Goal: Find specific page/section: Find specific page/section

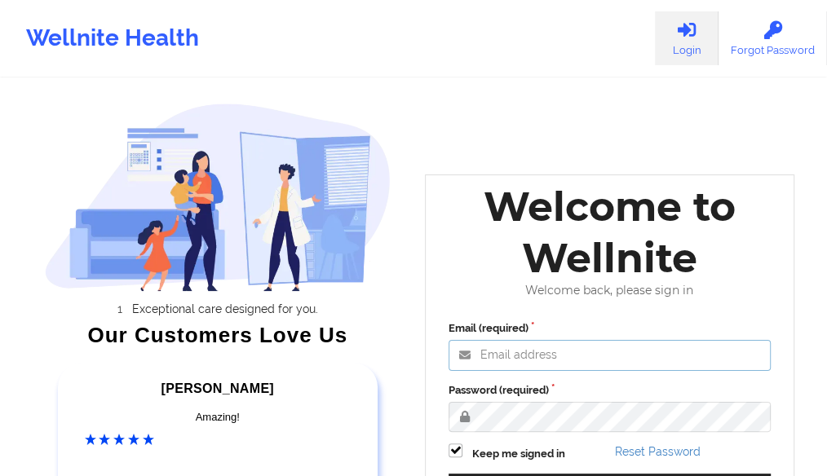
click at [502, 370] on div at bounding box center [609, 355] width 322 height 31
type input "[PERSON_NAME][EMAIL_ADDRESS][DOMAIN_NAME]"
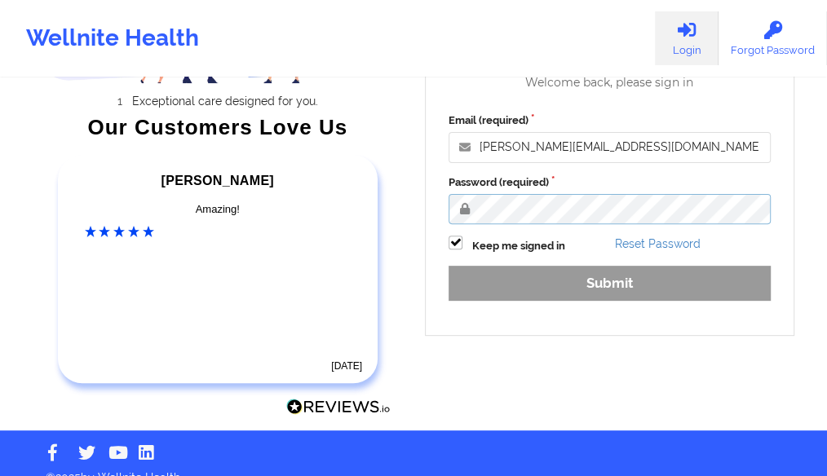
scroll to position [229, 0]
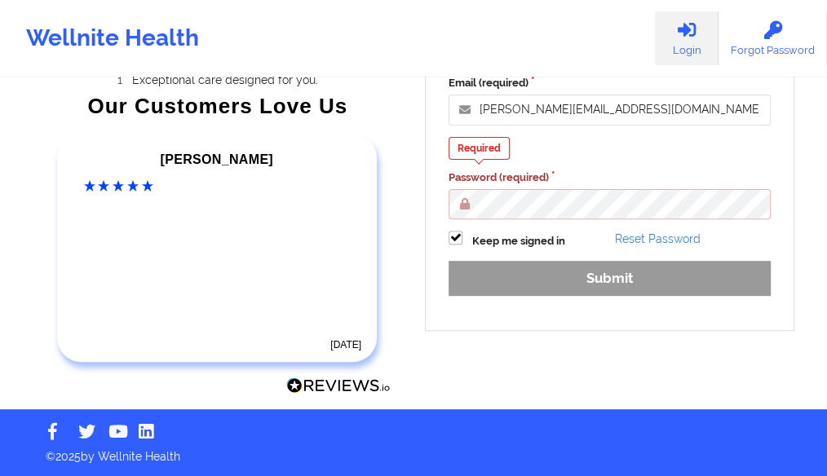
drag, startPoint x: 397, startPoint y: 34, endPoint x: 474, endPoint y: 168, distance: 154.1
click at [397, 34] on div "Wellnite Health Login Forgot Password" at bounding box center [413, 38] width 827 height 65
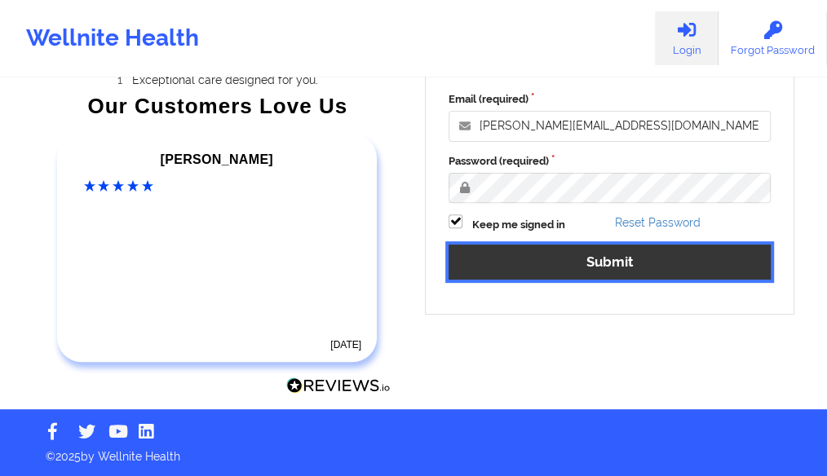
click at [519, 267] on button "Submit" at bounding box center [609, 262] width 322 height 35
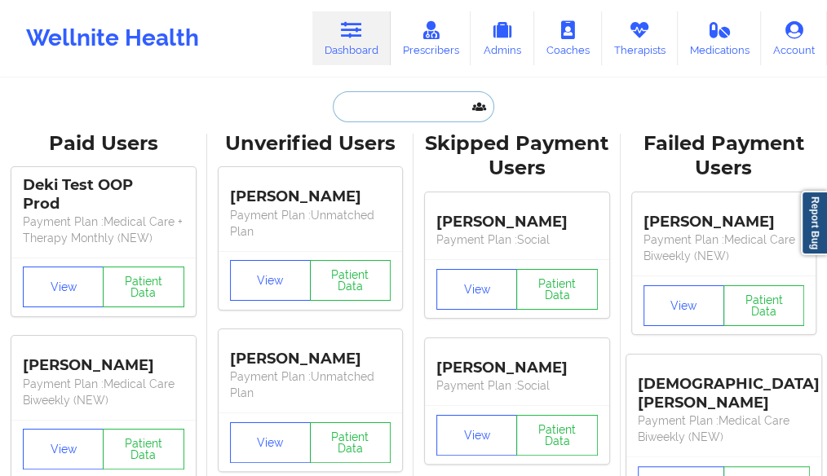
click at [353, 102] on input "text" at bounding box center [413, 106] width 161 height 31
paste input "[PERSON_NAME]"
type input "[PERSON_NAME]"
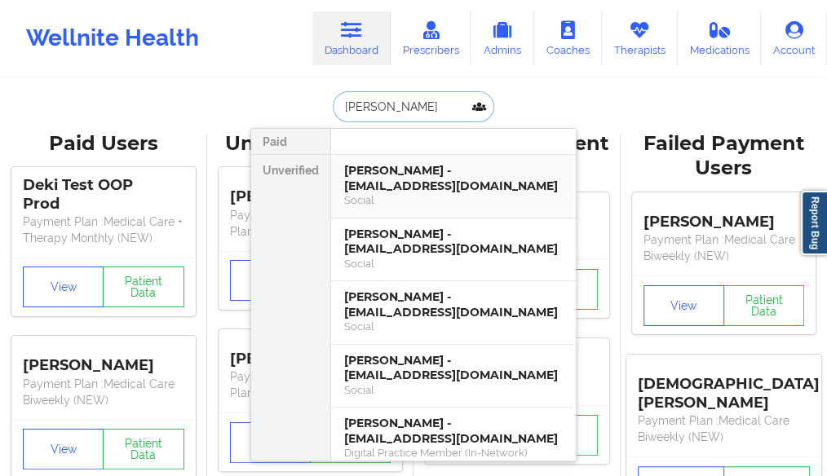
click at [382, 177] on div "[PERSON_NAME] - [EMAIL_ADDRESS][DOMAIN_NAME]" at bounding box center [453, 178] width 218 height 30
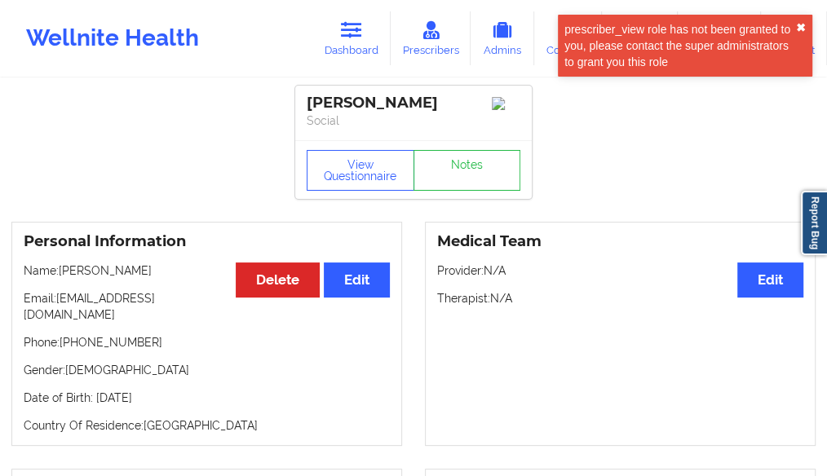
click at [799, 31] on button "✖︎" at bounding box center [801, 27] width 10 height 13
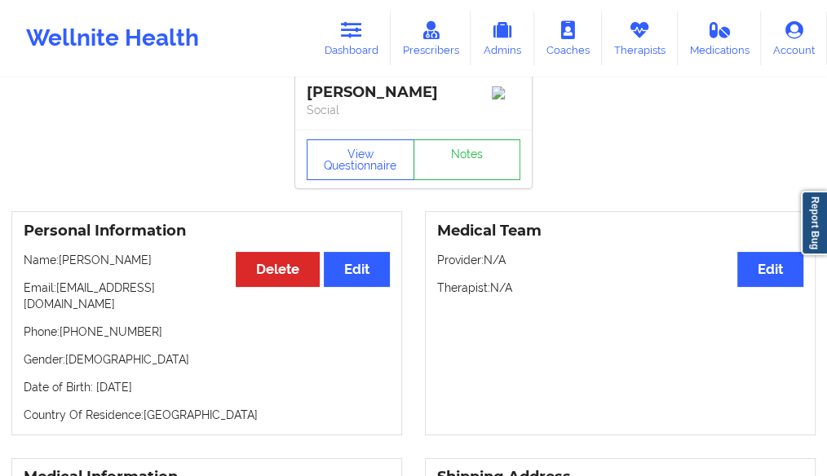
scroll to position [261, 0]
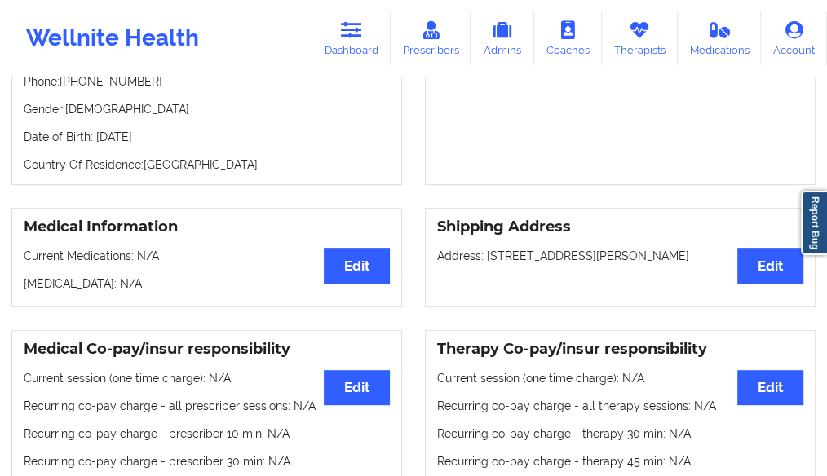
click at [23, 196] on div "Medical Information Edit Current Medications: N/A [MEDICAL_DATA]: N/A Shipping …" at bounding box center [413, 257] width 827 height 122
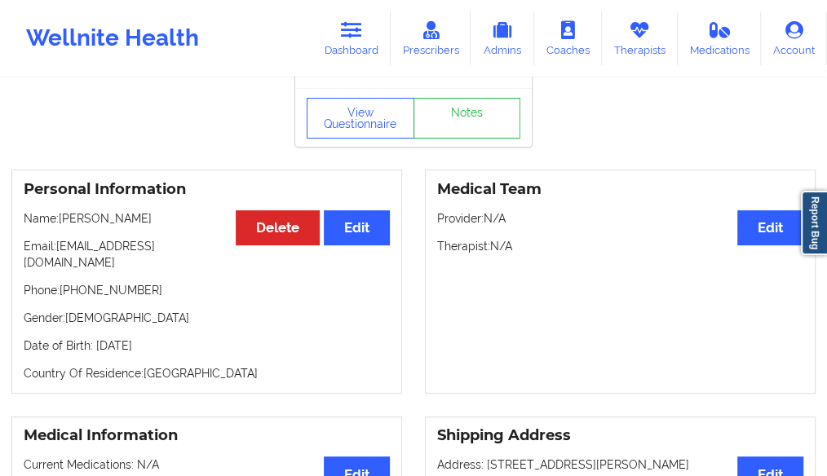
scroll to position [0, 0]
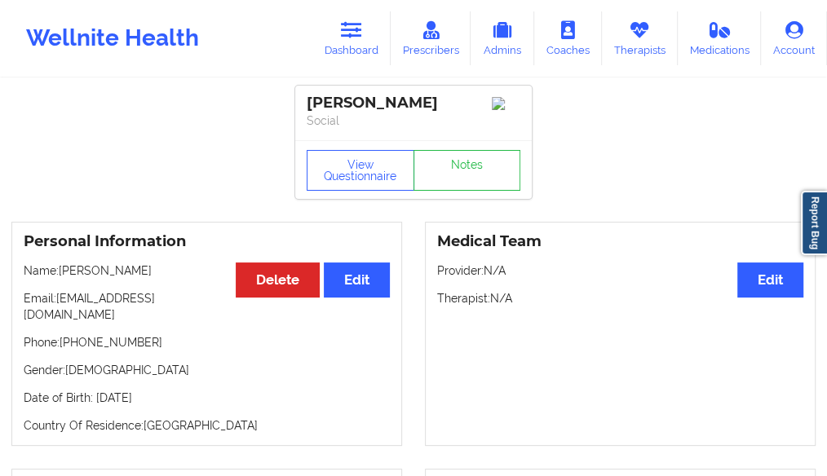
click at [139, 334] on p "Phone: [PHONE_NUMBER]" at bounding box center [207, 342] width 366 height 16
drag, startPoint x: 208, startPoint y: 309, endPoint x: 256, endPoint y: 318, distance: 48.9
click at [94, 293] on div "Personal Information Edit Delete Name: [PERSON_NAME] Email: [EMAIL_ADDRESS][DOM…" at bounding box center [206, 334] width 391 height 224
drag, startPoint x: 227, startPoint y: 307, endPoint x: 59, endPoint y: 289, distance: 169.7
click at [59, 289] on div "Personal Information Edit Delete Name: [PERSON_NAME] Email: [EMAIL_ADDRESS][DOM…" at bounding box center [206, 334] width 391 height 224
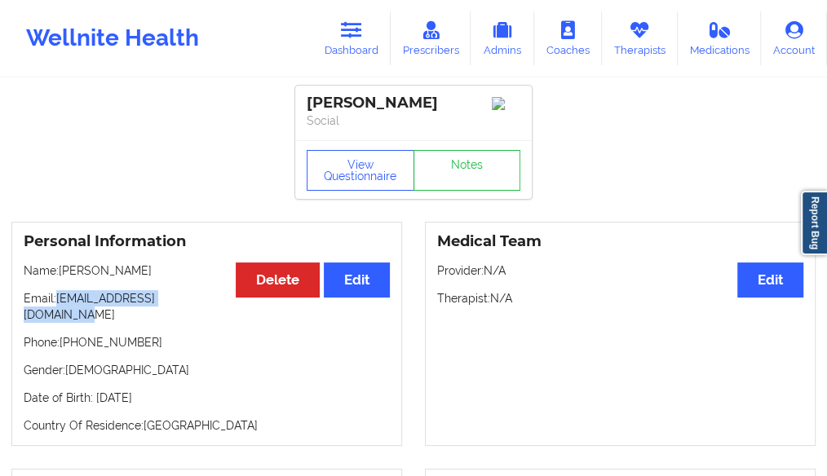
copy p "[EMAIL_ADDRESS][DOMAIN_NAME]"
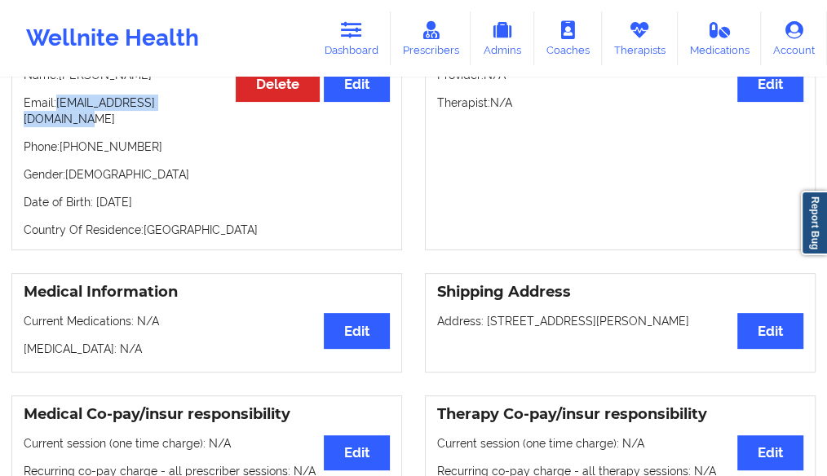
scroll to position [65, 0]
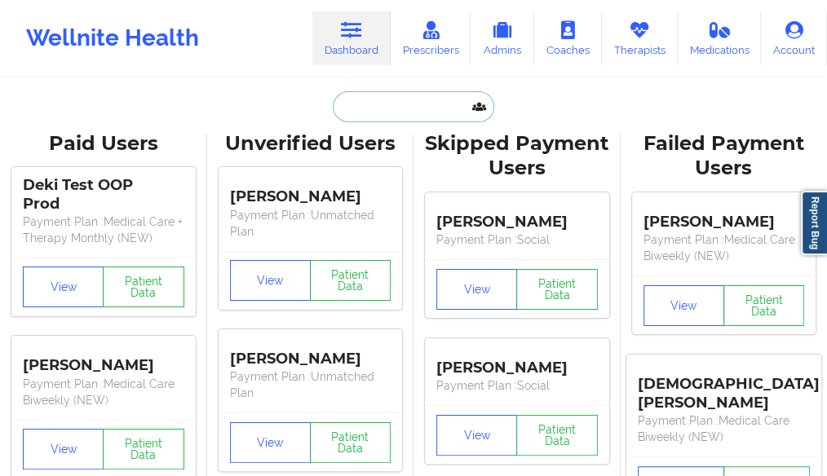
click at [349, 98] on input "text" at bounding box center [413, 106] width 161 height 31
paste input "Jabari"
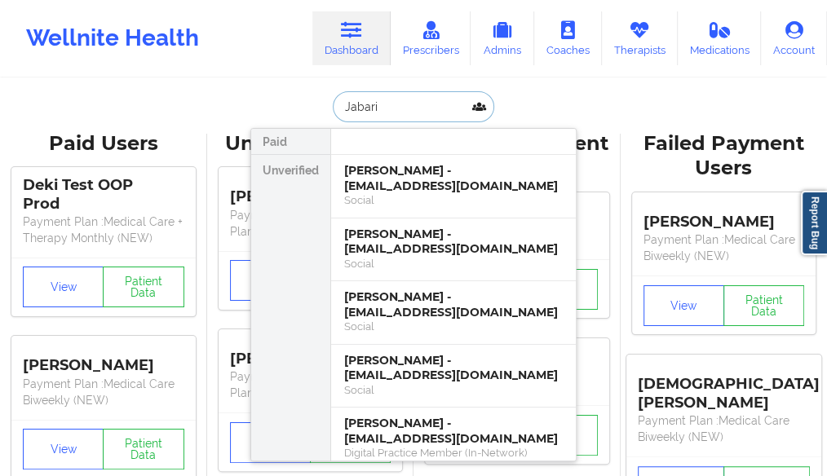
type input "Jabari"
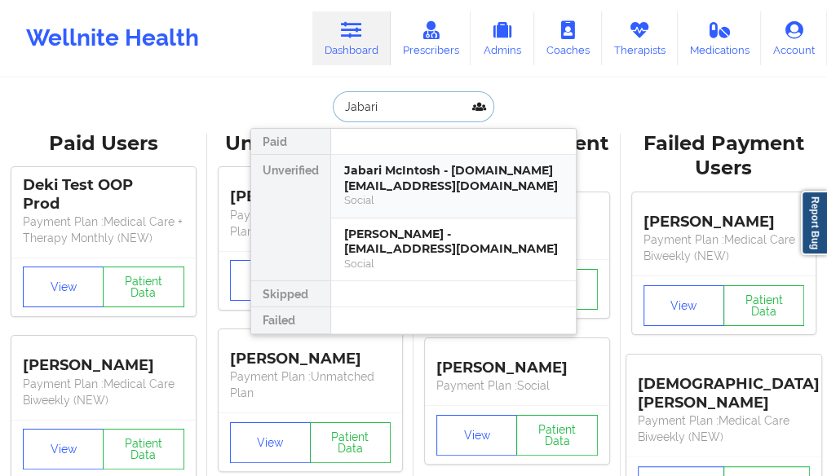
click at [393, 187] on div "Jabari McIntosh - [DOMAIN_NAME][EMAIL_ADDRESS][DOMAIN_NAME]" at bounding box center [453, 178] width 218 height 30
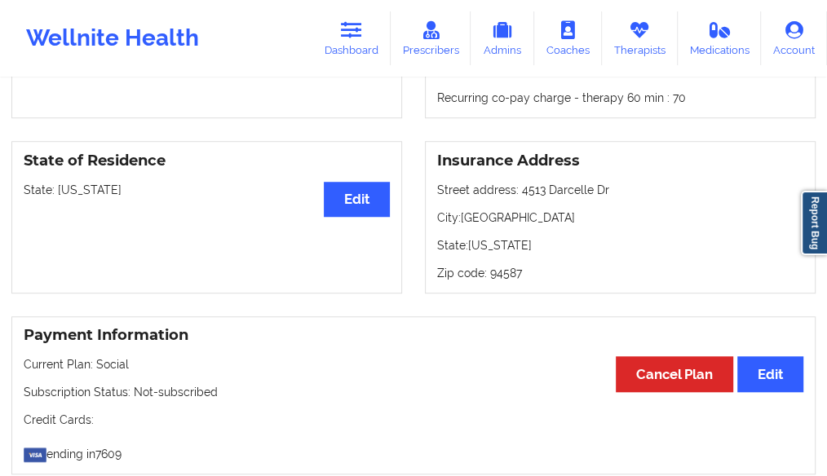
scroll to position [522, 0]
